Goal: Find specific page/section: Find specific page/section

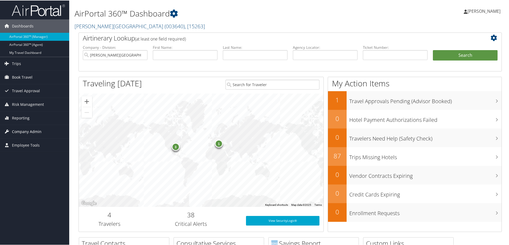
click at [30, 128] on span "Company Admin" at bounding box center [27, 130] width 30 height 13
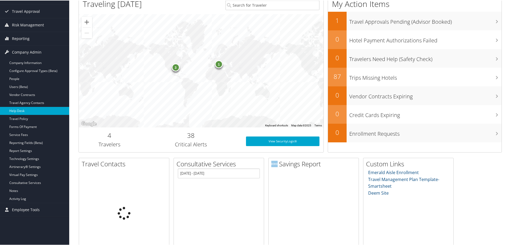
scroll to position [80, 0]
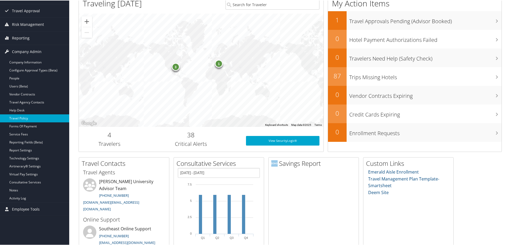
click at [29, 115] on link "Travel Policy" at bounding box center [34, 118] width 69 height 8
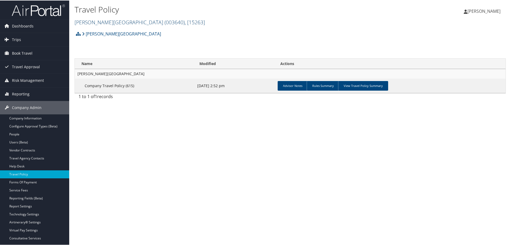
click at [165, 21] on span "( 003640 )" at bounding box center [175, 21] width 20 height 7
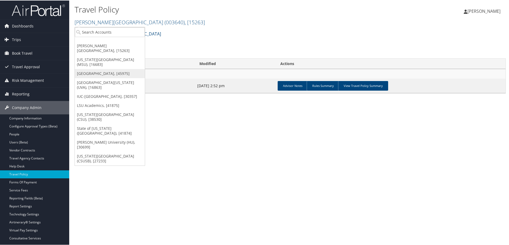
click at [96, 68] on link "[GEOGRAPHIC_DATA], [45975]" at bounding box center [110, 72] width 70 height 9
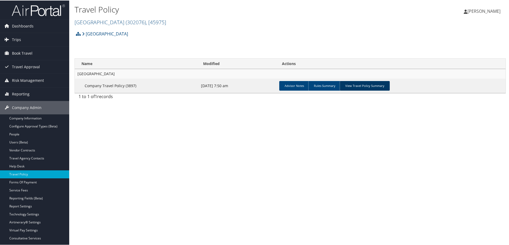
click at [357, 88] on link "View Travel Policy Summary" at bounding box center [365, 85] width 50 height 10
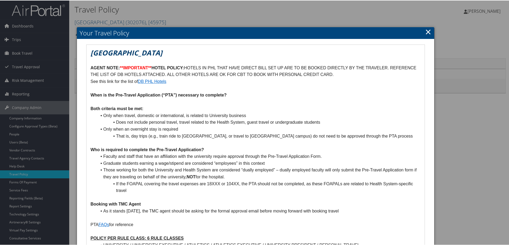
click at [425, 31] on link "×" at bounding box center [428, 31] width 6 height 11
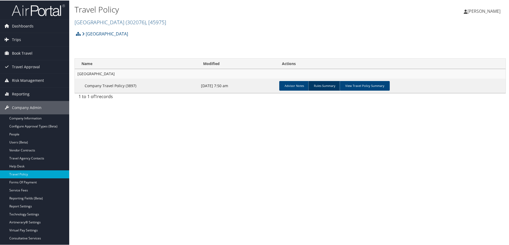
click at [320, 86] on link "Rules Summary" at bounding box center [324, 85] width 32 height 10
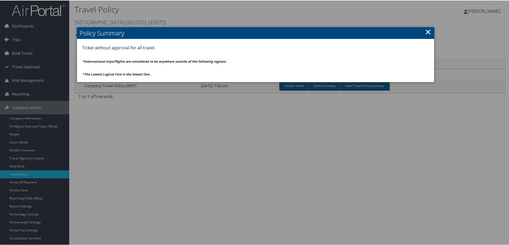
click at [428, 31] on link "×" at bounding box center [428, 31] width 6 height 11
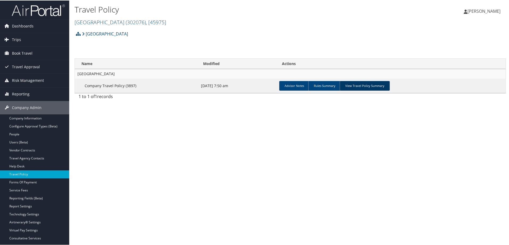
click at [363, 83] on link "View Travel Policy Summary" at bounding box center [365, 85] width 50 height 10
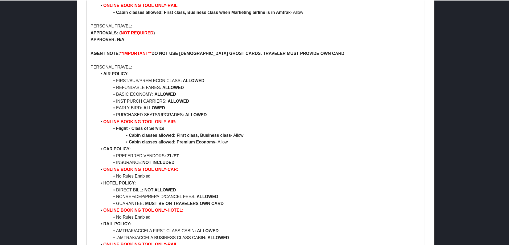
scroll to position [2567, 0]
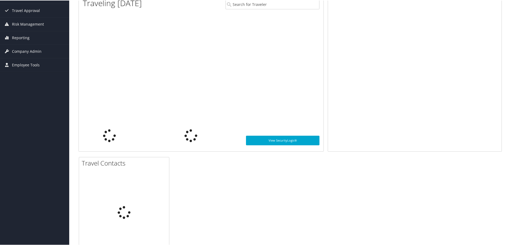
scroll to position [80, 0]
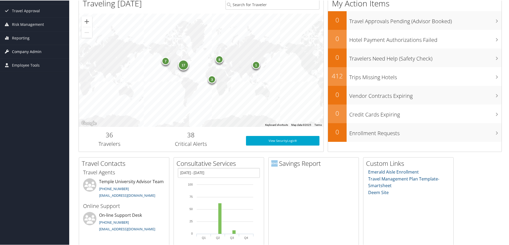
click at [40, 52] on span "Company Admin" at bounding box center [27, 50] width 30 height 13
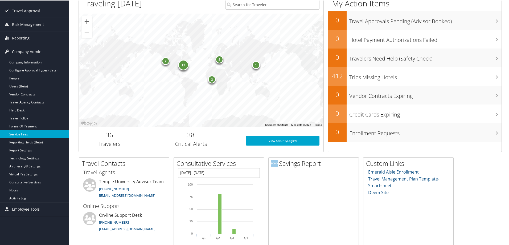
click at [18, 133] on link "Service Fees" at bounding box center [34, 134] width 69 height 8
